Goal: Check status: Check status

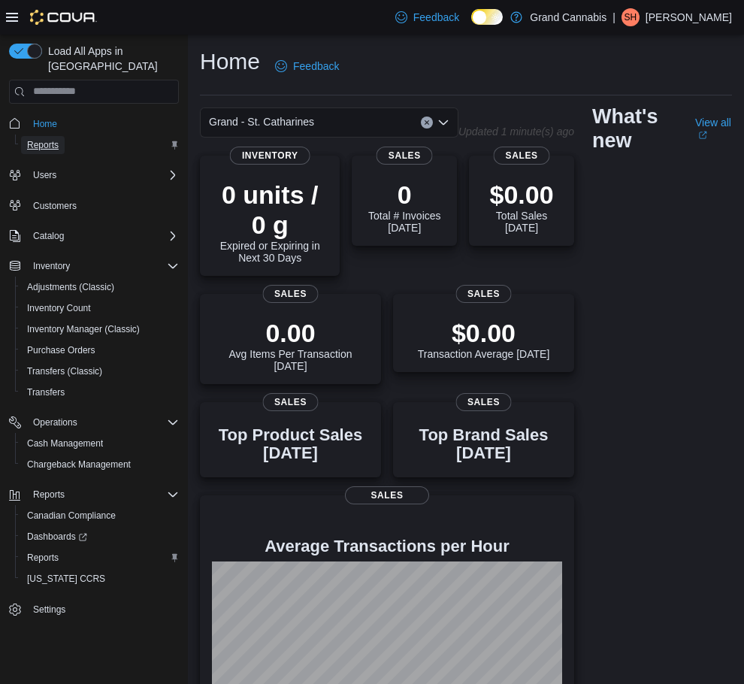
click at [42, 139] on span "Reports" at bounding box center [43, 145] width 32 height 12
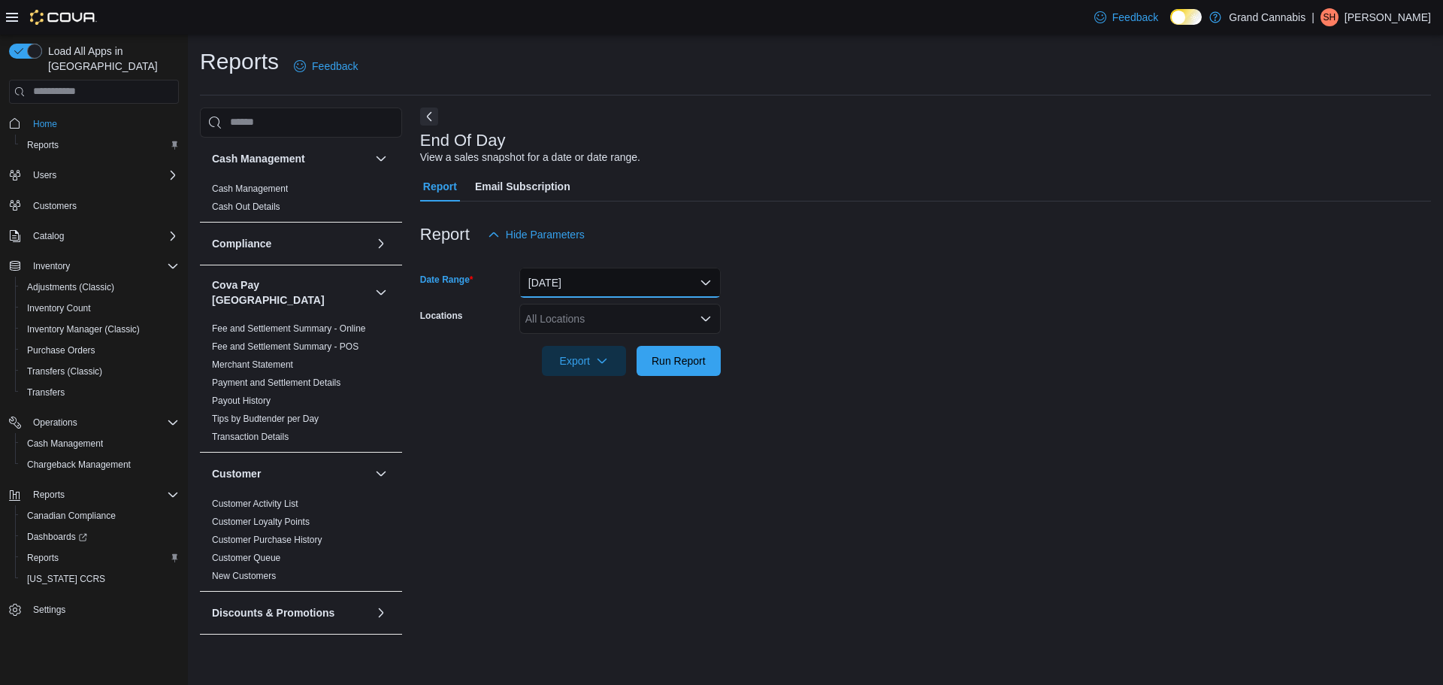
click at [563, 292] on button "Today" at bounding box center [619, 283] width 201 height 30
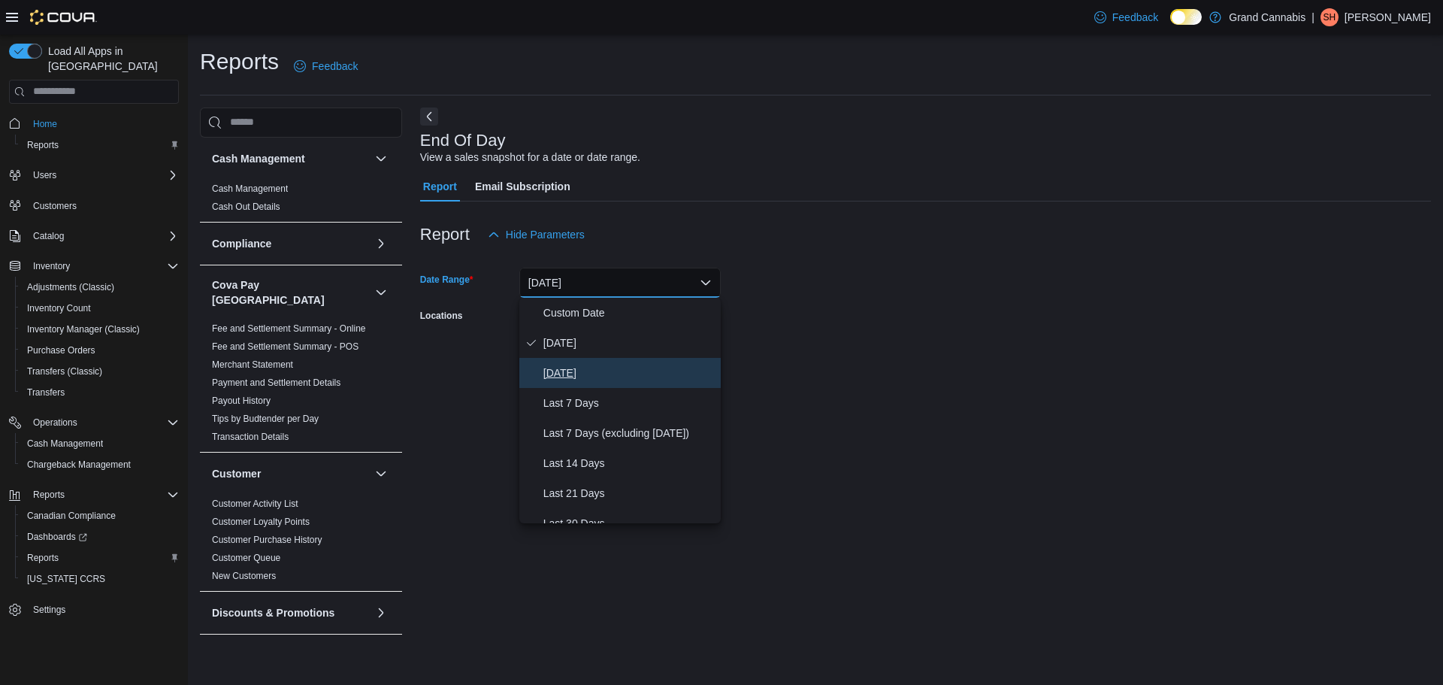
click at [578, 376] on span "Yesterday" at bounding box center [629, 373] width 171 height 18
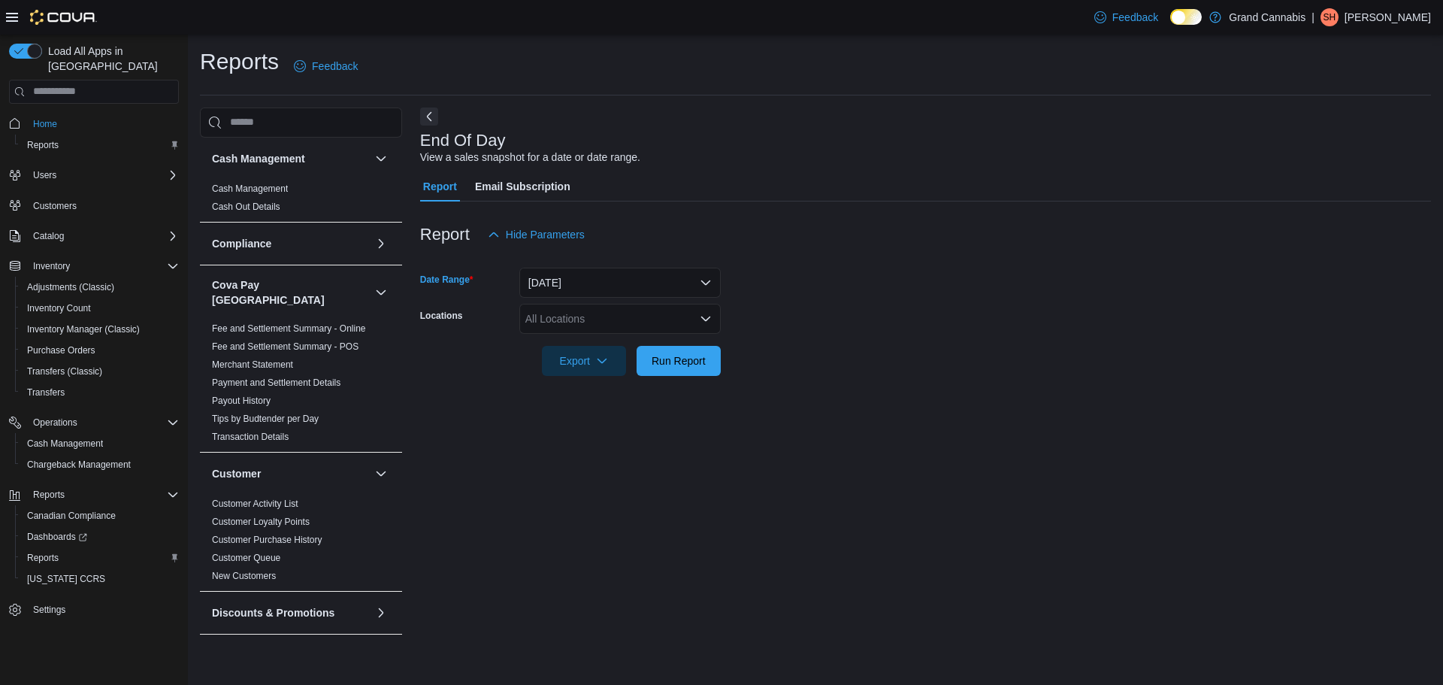
click at [614, 316] on div "All Locations" at bounding box center [619, 319] width 201 height 30
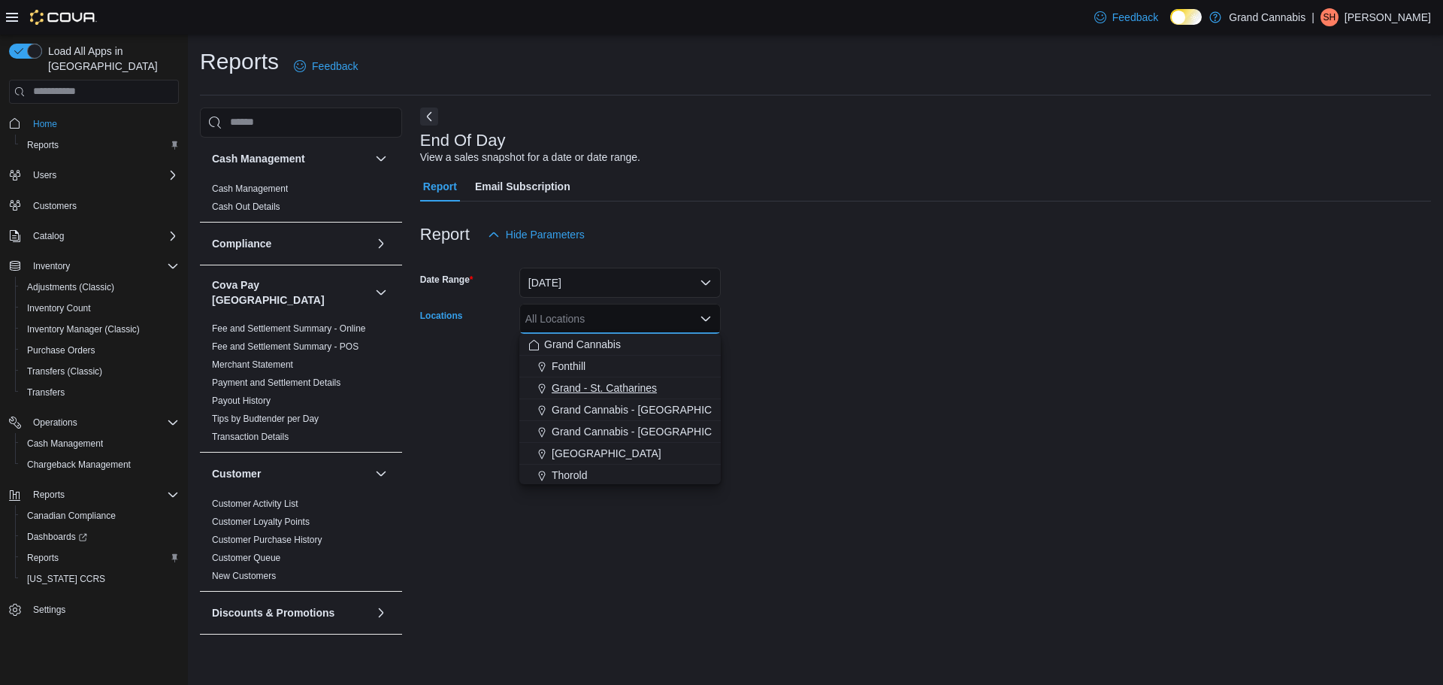
click at [604, 385] on span "Grand - St. Catharines" at bounding box center [604, 387] width 105 height 15
click at [755, 348] on form "Date Range Yesterday Locations Grand - St. Catharines Combo box. Selected. Gran…" at bounding box center [925, 313] width 1011 height 126
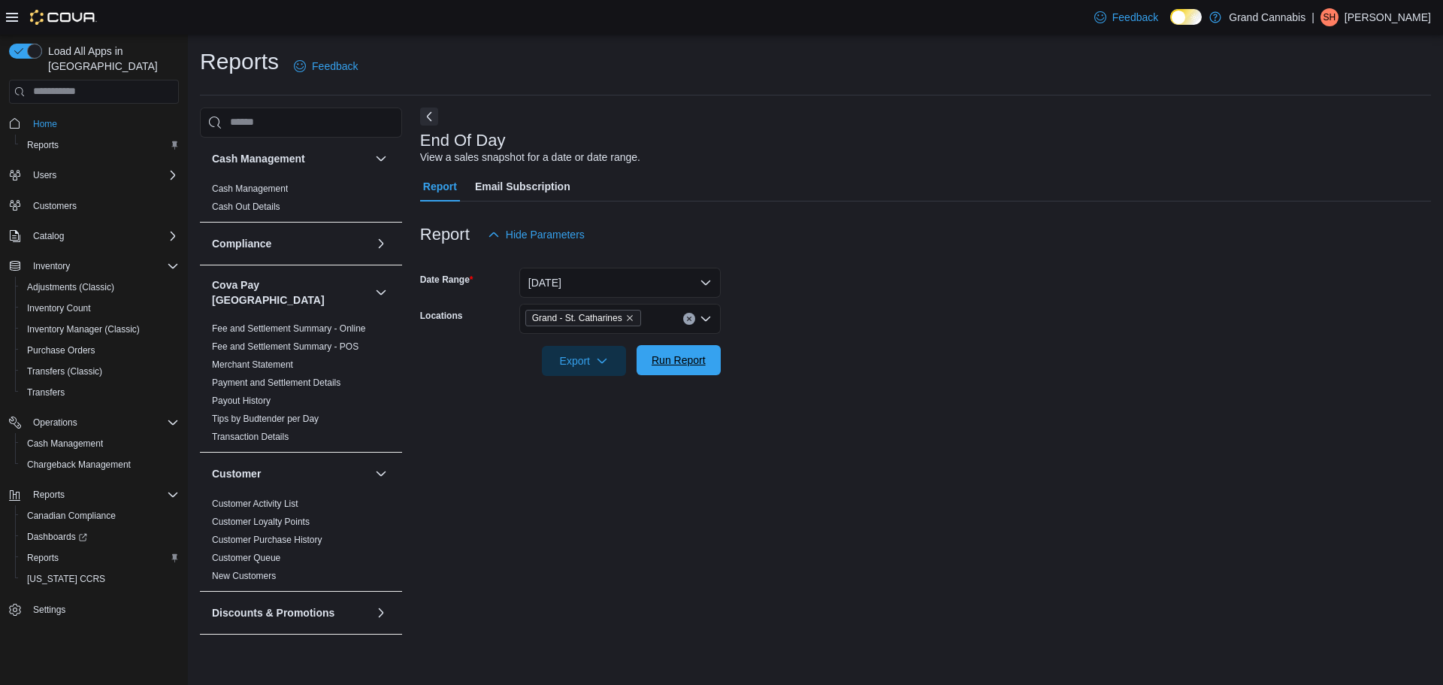
click at [669, 365] on span "Run Report" at bounding box center [679, 360] width 54 height 15
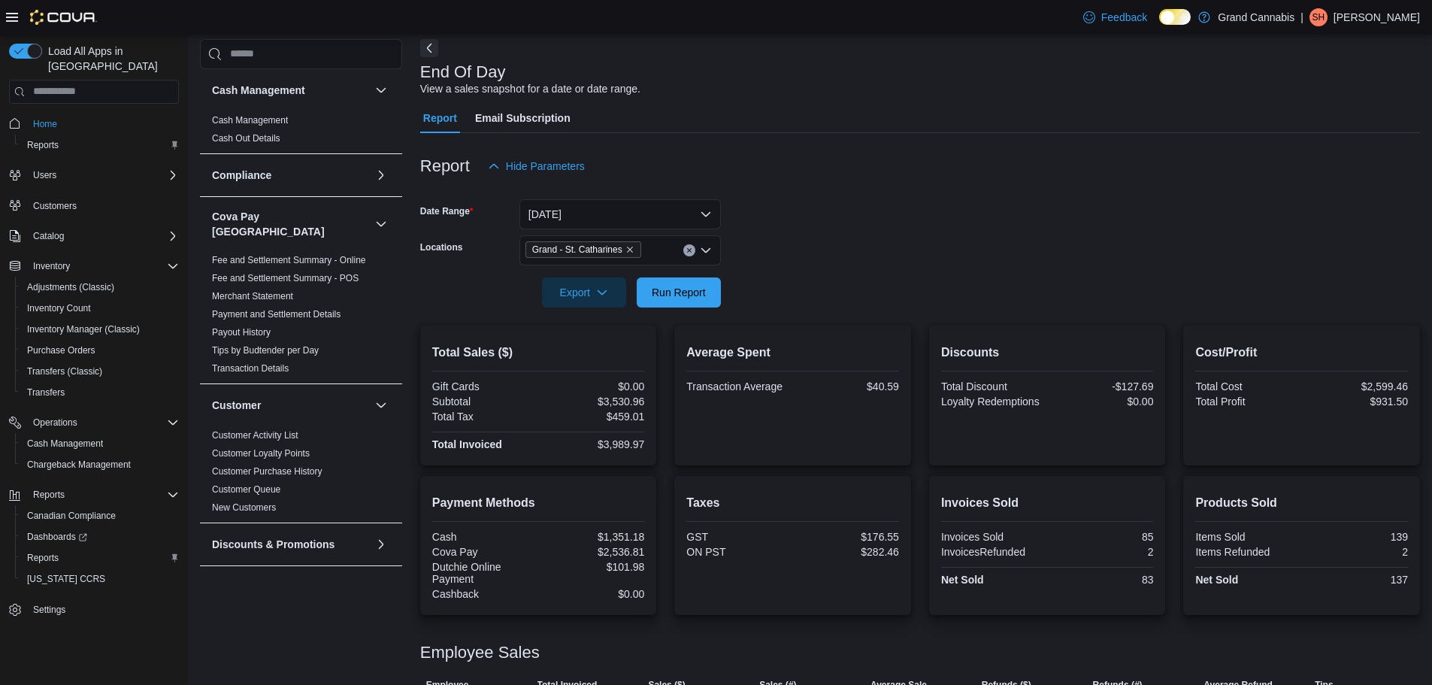
scroll to position [150, 0]
